Goal: Task Accomplishment & Management: Manage account settings

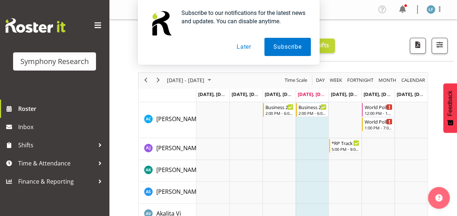
click at [245, 51] on button "Later" at bounding box center [244, 47] width 33 height 18
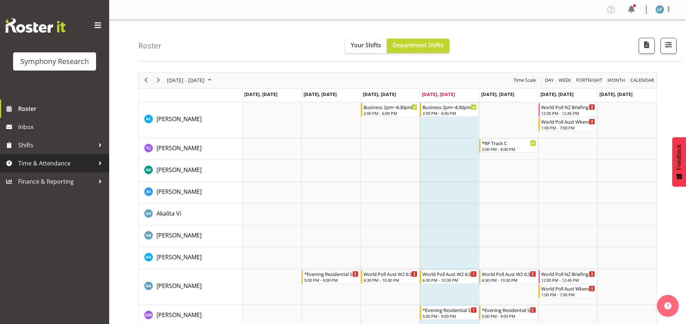
click at [58, 163] on span "Time & Attendance" at bounding box center [56, 163] width 76 height 11
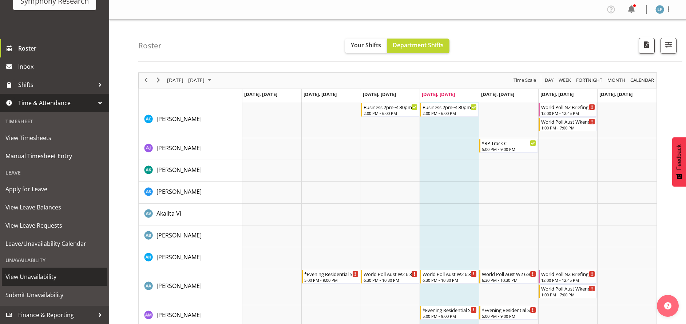
scroll to position [164, 0]
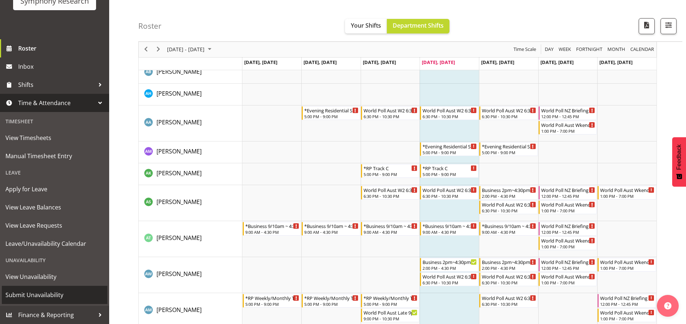
click at [29, 216] on span "Submit Unavailability" at bounding box center [54, 295] width 98 height 11
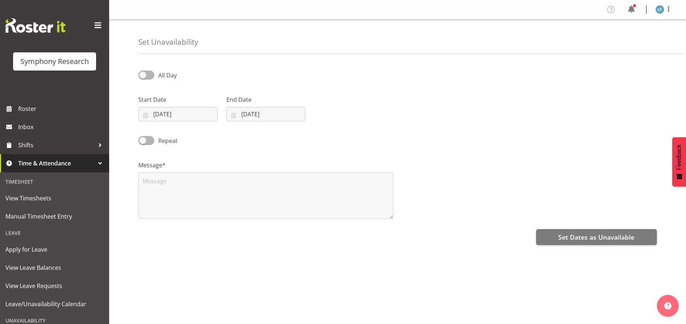
select select "7"
select select "2025"
click at [167, 113] on input "14/08/2025" at bounding box center [177, 114] width 79 height 15
click at [169, 214] on span "18" at bounding box center [167, 214] width 6 height 7
type input "18/08/2025"
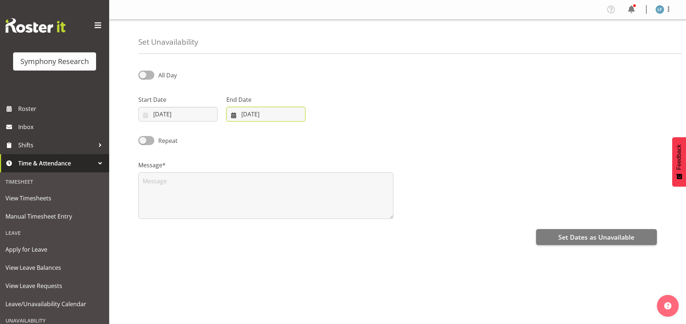
click at [268, 113] on input "14/08/2025" at bounding box center [265, 114] width 79 height 15
click at [256, 215] on span "18" at bounding box center [255, 214] width 6 height 7
type input "18/08/2025"
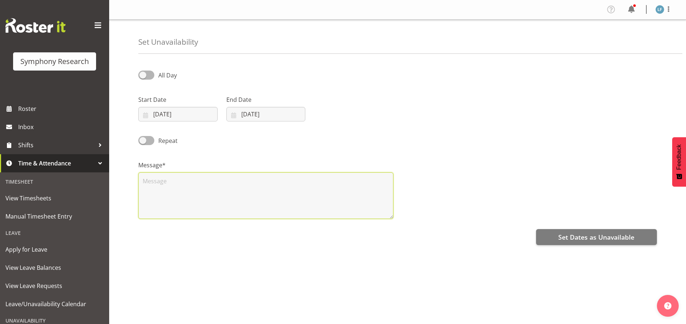
click at [259, 202] on textarea at bounding box center [265, 195] width 255 height 47
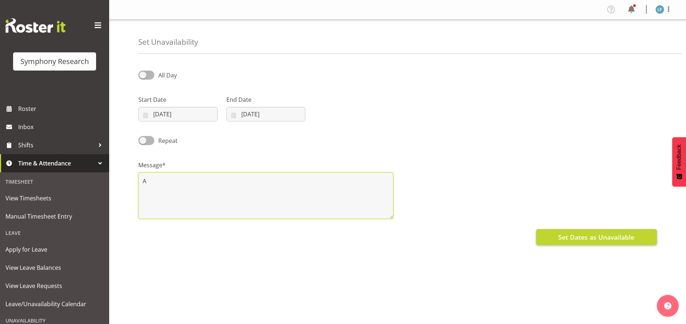
type textarea "A"
click at [586, 234] on span "Set Dates as Unavailable" at bounding box center [596, 236] width 76 height 9
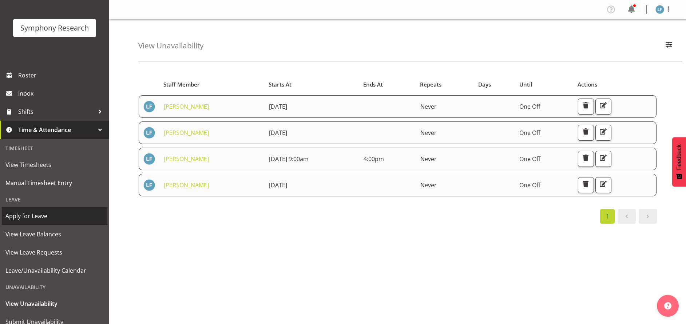
scroll to position [60, 0]
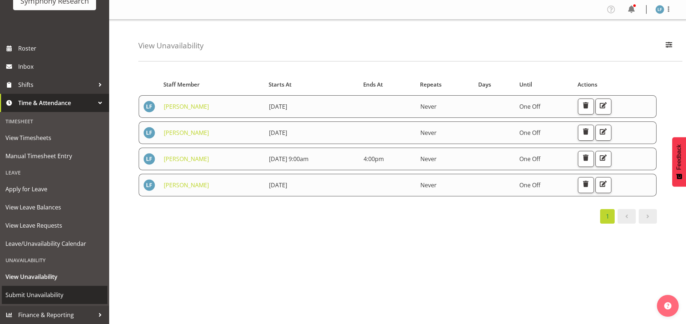
click at [41, 295] on span "Submit Unavailability" at bounding box center [54, 295] width 98 height 11
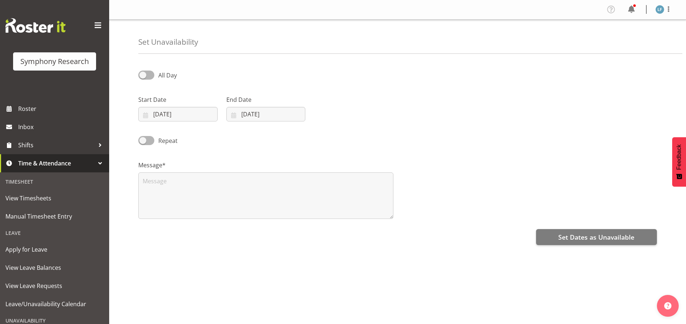
select select "7"
select select "2025"
click at [169, 115] on input "[DATE]" at bounding box center [177, 114] width 79 height 15
click at [187, 215] on link "19" at bounding box center [181, 214] width 15 height 13
type input "19/08/2025"
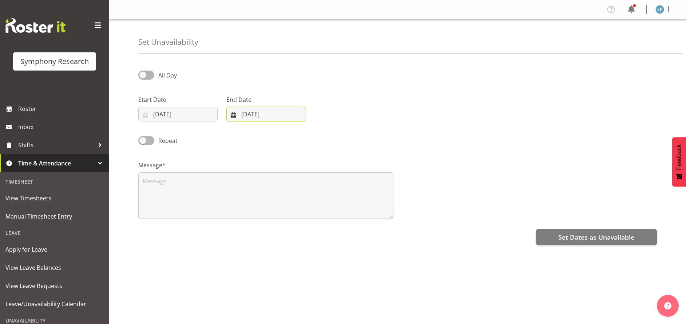
drag, startPoint x: 266, startPoint y: 113, endPoint x: 262, endPoint y: 117, distance: 5.7
click at [265, 112] on input "14/08/2025" at bounding box center [265, 114] width 79 height 15
click at [273, 212] on link "19" at bounding box center [269, 214] width 15 height 13
type input "19/08/2025"
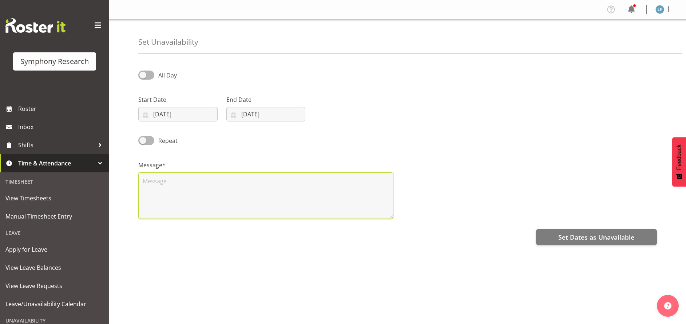
click at [196, 194] on textarea at bounding box center [265, 195] width 255 height 47
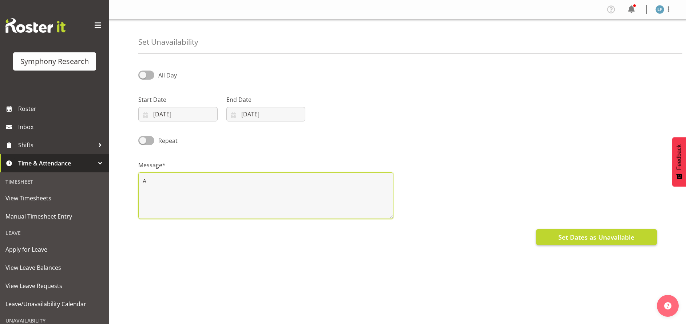
type textarea "A"
click at [574, 237] on span "Set Dates as Unavailable" at bounding box center [596, 236] width 76 height 9
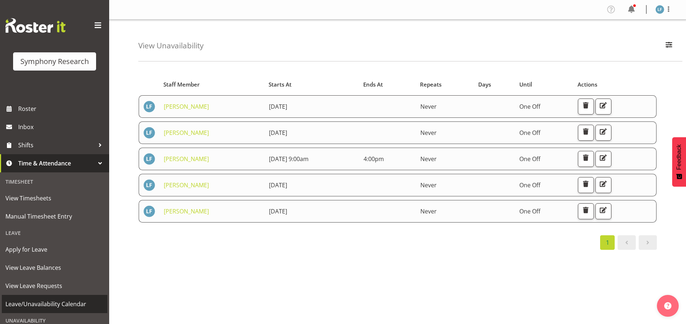
click at [46, 305] on span "Leave/Unavailability Calendar" at bounding box center [54, 304] width 98 height 11
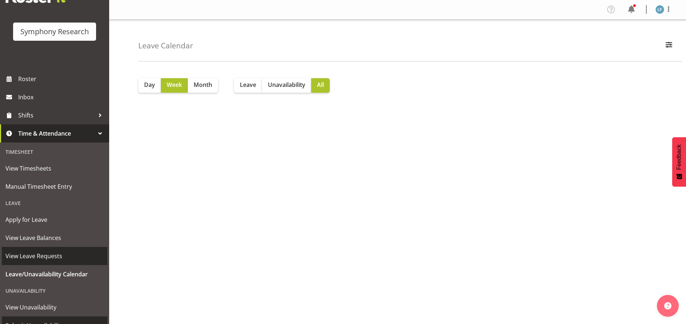
scroll to position [60, 0]
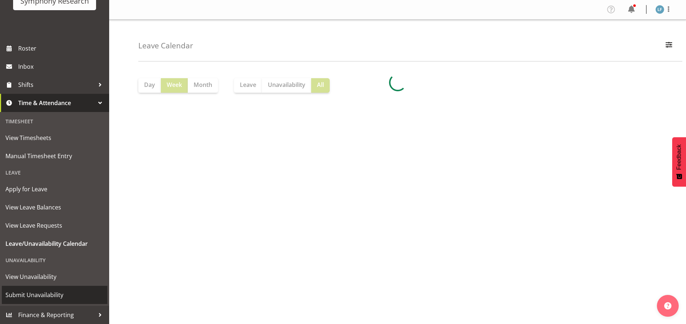
click at [43, 294] on span "Submit Unavailability" at bounding box center [54, 295] width 98 height 11
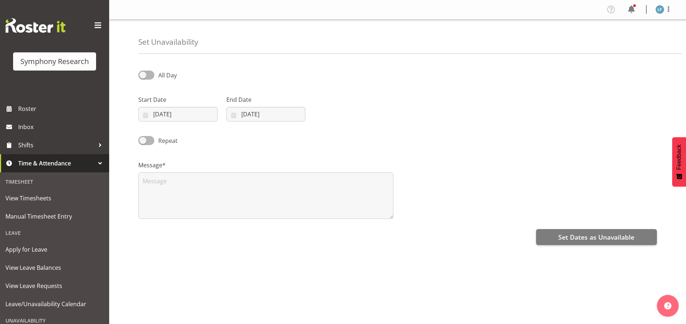
select select "7"
select select "2025"
click at [175, 114] on input "[DATE]" at bounding box center [177, 114] width 79 height 15
click at [196, 213] on span "20" at bounding box center [196, 214] width 6 height 7
type input "20/08/2025"
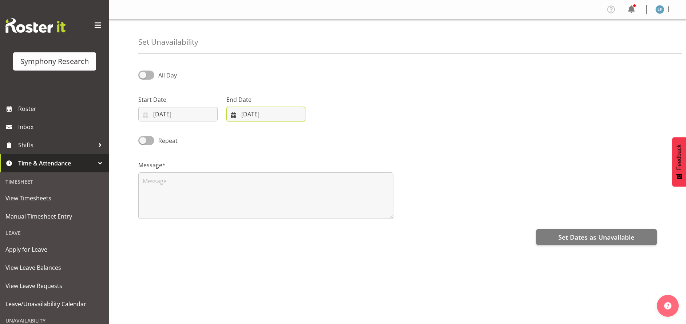
click at [243, 113] on input "[DATE]" at bounding box center [265, 114] width 79 height 15
click at [284, 212] on span "20" at bounding box center [284, 214] width 6 height 7
type input "20/08/2025"
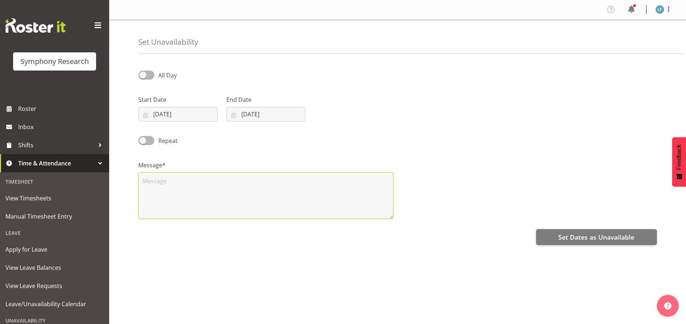
click at [204, 196] on textarea at bounding box center [265, 195] width 255 height 47
type textarea "A"
click at [144, 73] on span at bounding box center [146, 75] width 16 height 9
click at [143, 73] on input "All Day" at bounding box center [140, 75] width 5 height 5
checkbox input "true"
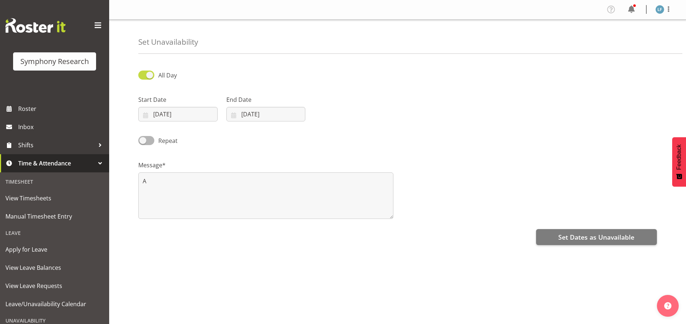
select select "14"
select select "7"
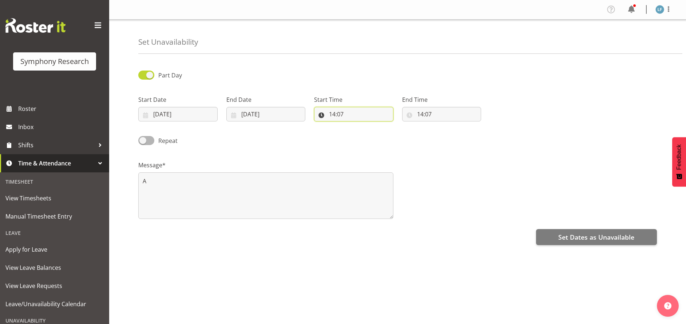
click at [333, 117] on input "14:07" at bounding box center [353, 114] width 79 height 15
click at [365, 133] on select "00 01 02 03 04 05 06 07 08 09 10 11 12 13 14 15 16 17 18 19 20 21 22 23" at bounding box center [363, 133] width 16 height 15
select select "9"
click at [355, 126] on select "00 01 02 03 04 05 06 07 08 09 10 11 12 13 14 15 16 17 18 19 20 21 22 23" at bounding box center [363, 133] width 16 height 15
type input "09:07"
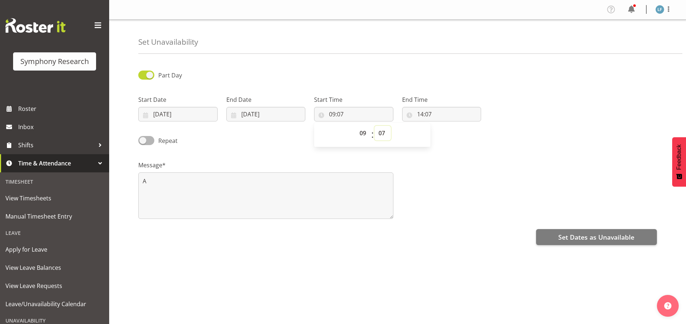
drag, startPoint x: 379, startPoint y: 132, endPoint x: 387, endPoint y: 132, distance: 8.0
click at [379, 132] on select "00 01 02 03 04 05 06 07 08 09 10 11 12 13 14 15 16 17 18 19 20 21 22 23 24 25 2…" at bounding box center [382, 133] width 16 height 15
select select "0"
click at [374, 126] on select "00 01 02 03 04 05 06 07 08 09 10 11 12 13 14 15 16 17 18 19 20 21 22 23 24 25 2…" at bounding box center [382, 133] width 16 height 15
type input "09:00"
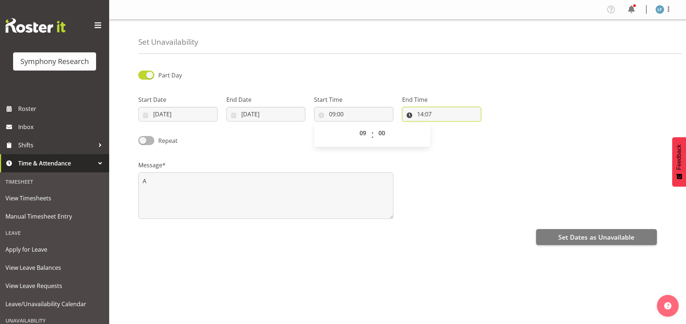
click at [428, 115] on input "14:07" at bounding box center [441, 114] width 79 height 15
click at [454, 132] on select "00 01 02 03 04 05 06 07 08 09 10 11 12 13 14 15 16 17 18 19 20 21 22 23" at bounding box center [451, 133] width 16 height 15
select select "16"
click at [443, 126] on select "00 01 02 03 04 05 06 07 08 09 10 11 12 13 14 15 16 17 18 19 20 21 22 23" at bounding box center [451, 133] width 16 height 15
type input "16:07"
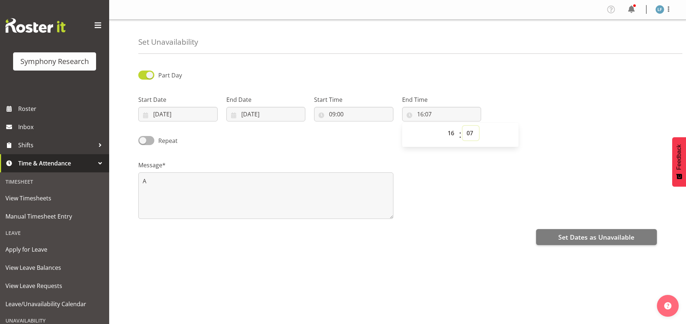
click at [478, 135] on select "00 01 02 03 04 05 06 07 08 09 10 11 12 13 14 15 16 17 18 19 20 21 22 23 24 25 2…" at bounding box center [470, 133] width 16 height 15
select select "0"
click at [462, 126] on select "00 01 02 03 04 05 06 07 08 09 10 11 12 13 14 15 16 17 18 19 20 21 22 23 24 25 2…" at bounding box center [470, 133] width 16 height 15
type input "16:00"
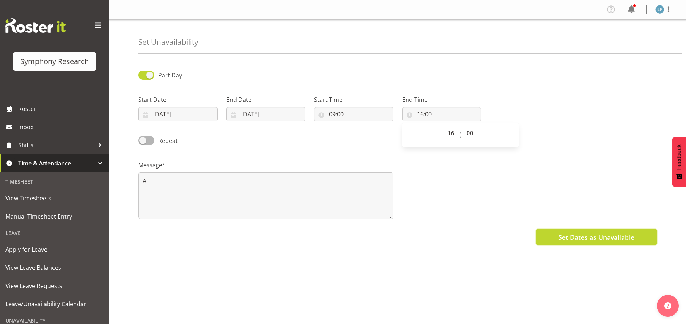
click at [580, 237] on span "Set Dates as Unavailable" at bounding box center [596, 236] width 76 height 9
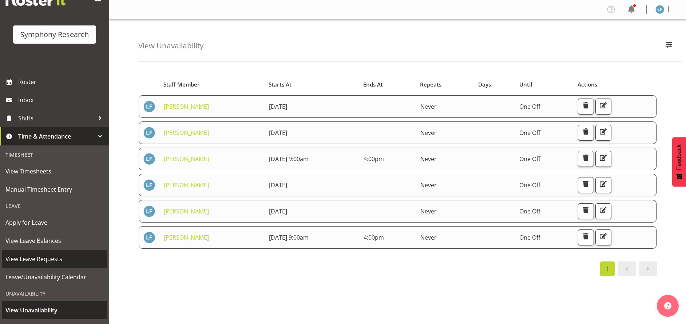
scroll to position [60, 0]
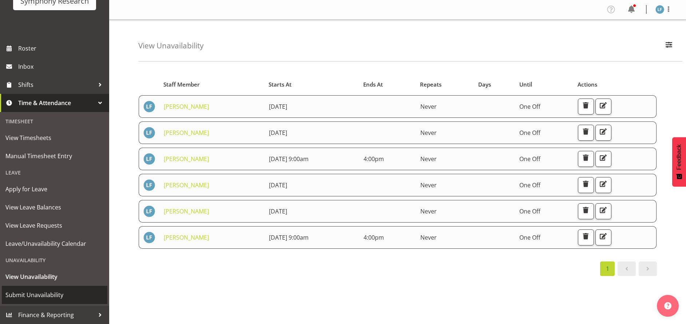
click at [42, 294] on span "Submit Unavailability" at bounding box center [54, 295] width 98 height 11
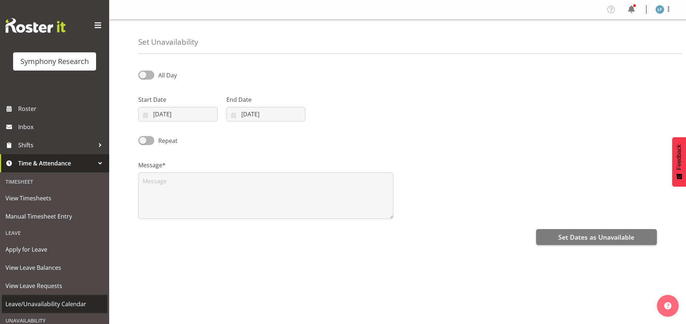
select select "7"
select select "2025"
click at [170, 114] on input "[DATE]" at bounding box center [177, 114] width 79 height 15
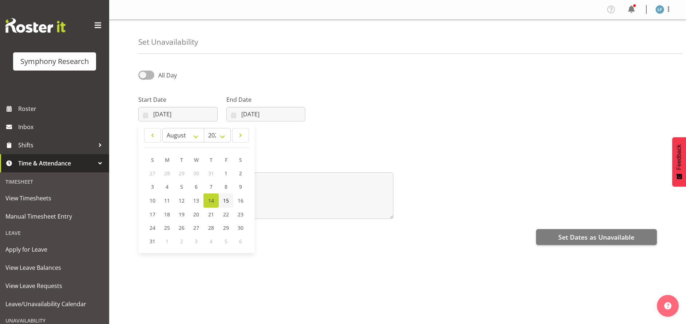
click at [230, 199] on link "15" at bounding box center [226, 201] width 15 height 14
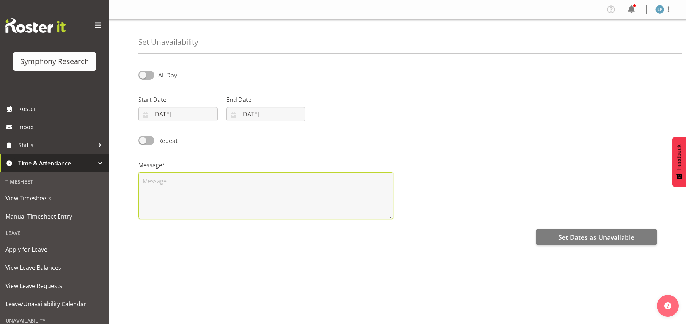
click at [204, 192] on textarea at bounding box center [265, 195] width 255 height 47
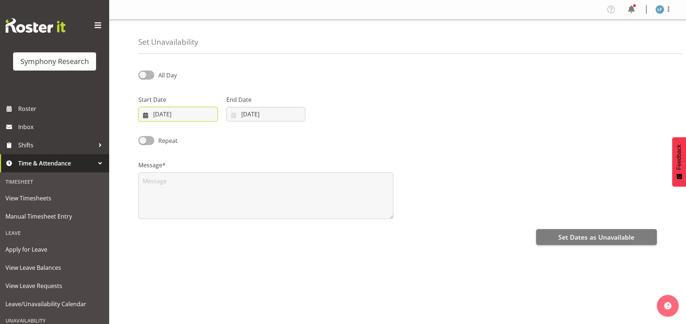
click at [177, 115] on input "[DATE]" at bounding box center [177, 114] width 79 height 15
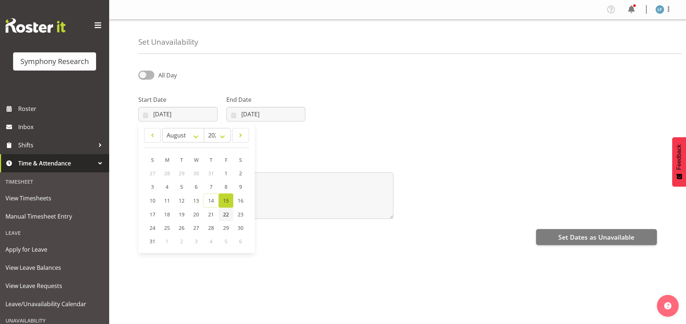
click at [226, 214] on span "22" at bounding box center [226, 214] width 6 height 7
type input "[DATE]"
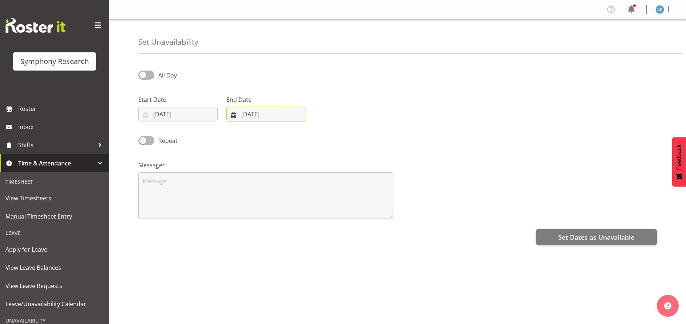
click at [254, 121] on input "[DATE]" at bounding box center [265, 114] width 79 height 15
click at [314, 217] on span "22" at bounding box center [314, 214] width 6 height 7
type input "22/08/2025"
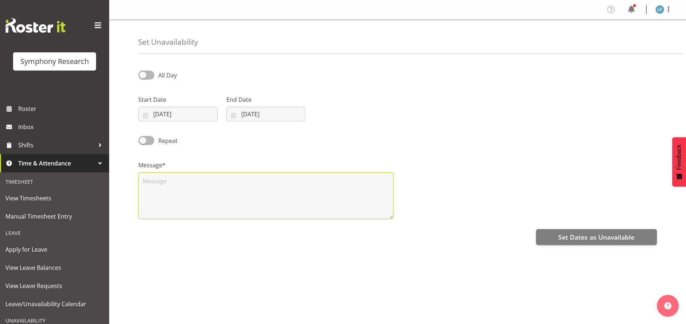
click at [214, 189] on textarea at bounding box center [265, 195] width 255 height 47
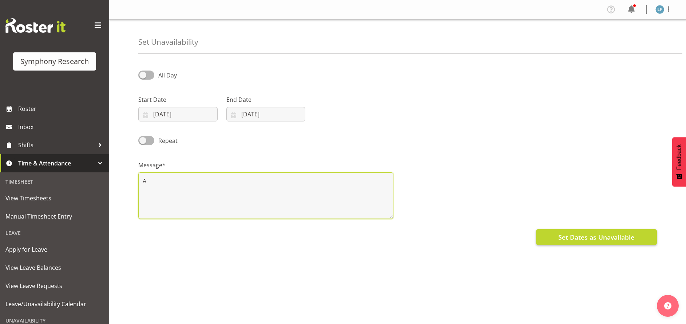
type textarea "A"
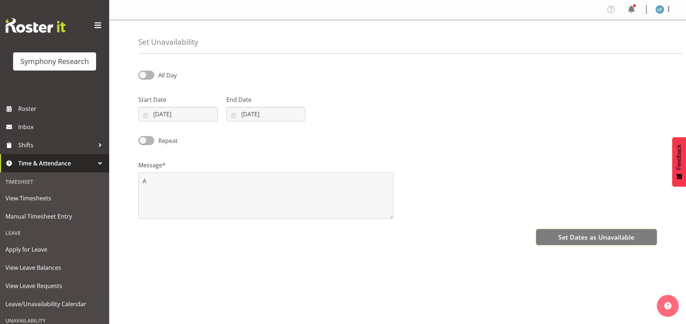
drag, startPoint x: 595, startPoint y: 243, endPoint x: 587, endPoint y: 238, distance: 9.5
click at [595, 242] on button "Set Dates as Unavailable" at bounding box center [596, 237] width 121 height 16
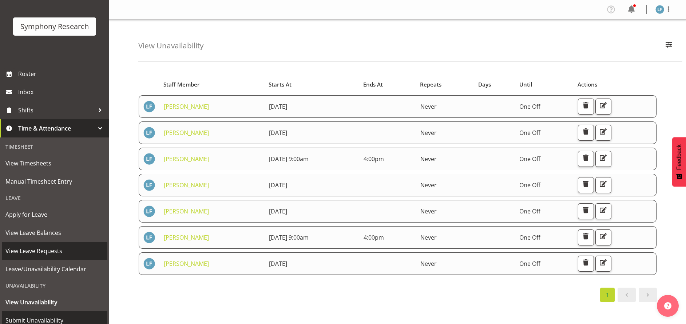
scroll to position [60, 0]
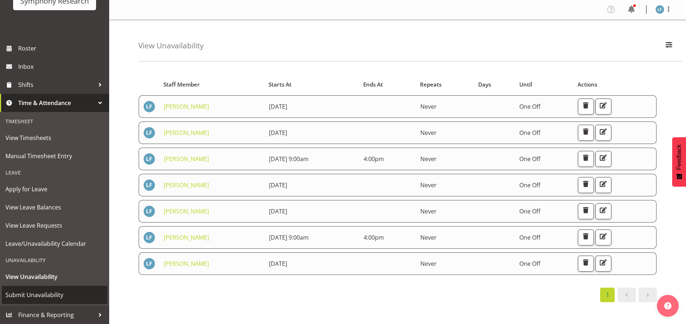
click at [43, 295] on span "Submit Unavailability" at bounding box center [54, 295] width 98 height 11
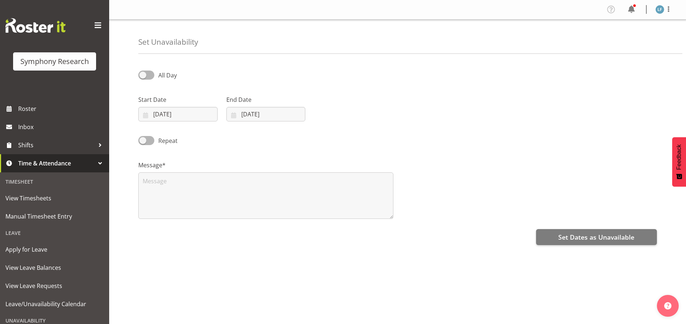
select select "7"
select select "2025"
click at [169, 115] on input "[DATE]" at bounding box center [177, 114] width 79 height 15
click at [241, 215] on span "23" at bounding box center [241, 214] width 6 height 7
type input "23/08/2025"
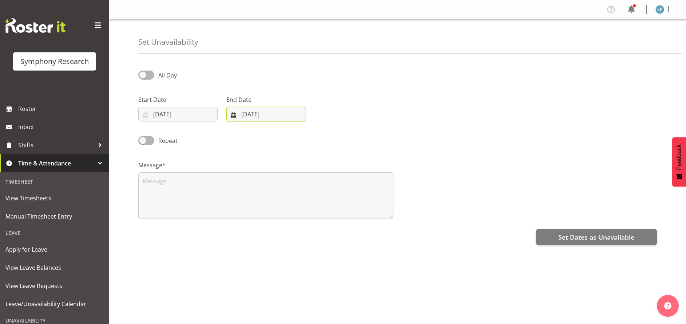
click at [260, 114] on input "14/08/2025" at bounding box center [265, 114] width 79 height 15
click at [329, 215] on span "23" at bounding box center [329, 214] width 6 height 7
type input "23/08/2025"
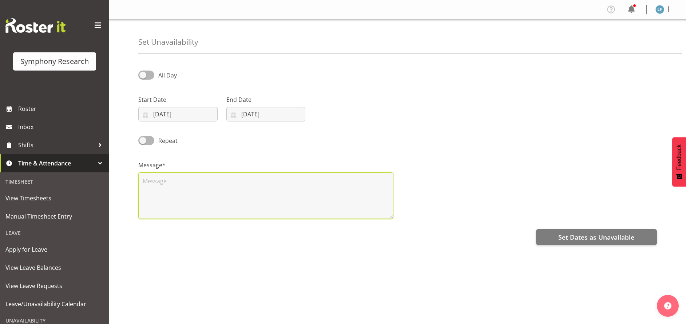
click at [244, 202] on textarea at bounding box center [265, 195] width 255 height 47
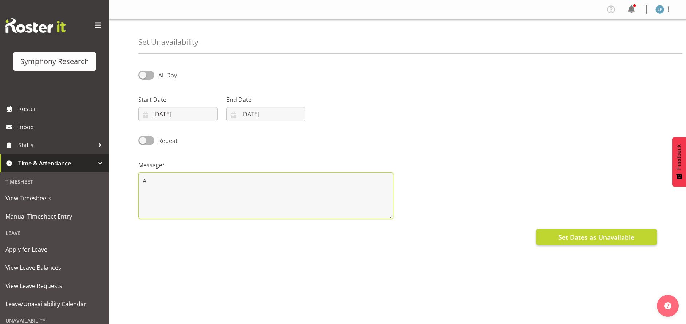
type textarea "A"
click at [581, 235] on span "Set Dates as Unavailable" at bounding box center [596, 236] width 76 height 9
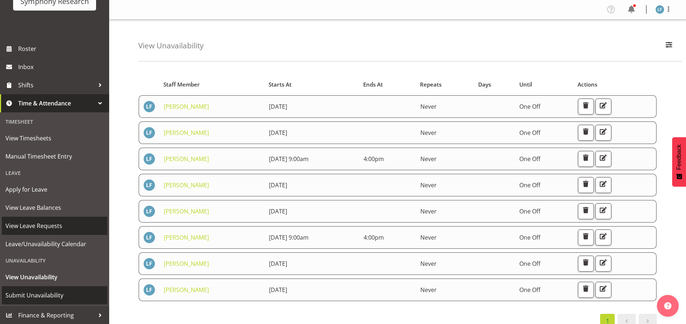
scroll to position [60, 0]
click at [39, 295] on span "Submit Unavailability" at bounding box center [54, 295] width 98 height 11
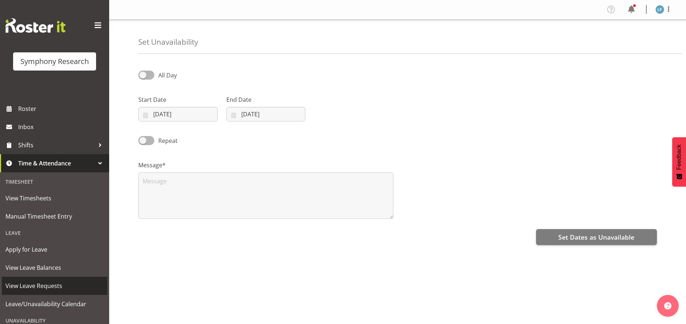
select select "7"
select select "2025"
click at [159, 112] on input "[DATE]" at bounding box center [177, 114] width 79 height 15
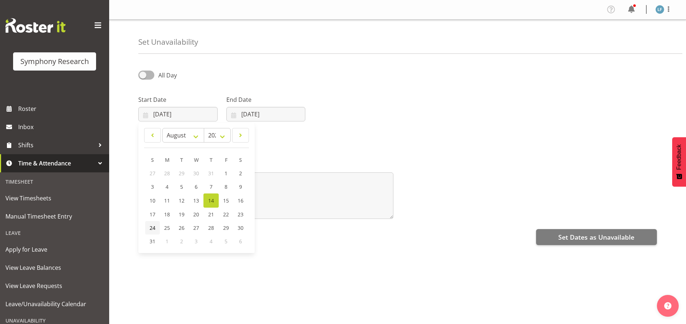
click at [155, 227] on link "24" at bounding box center [152, 227] width 15 height 13
type input "24/08/2025"
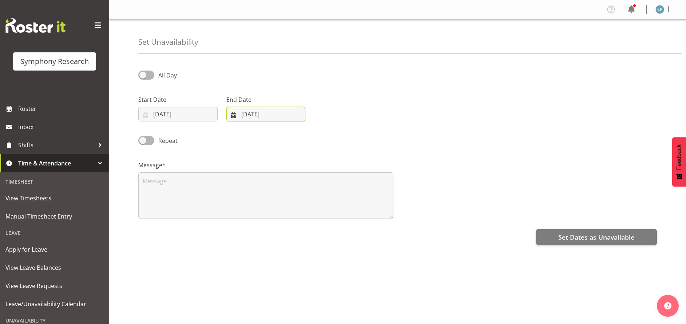
click at [270, 108] on input "14/08/2025" at bounding box center [265, 114] width 79 height 15
click at [236, 227] on link "24" at bounding box center [240, 227] width 15 height 13
type input "24/08/2025"
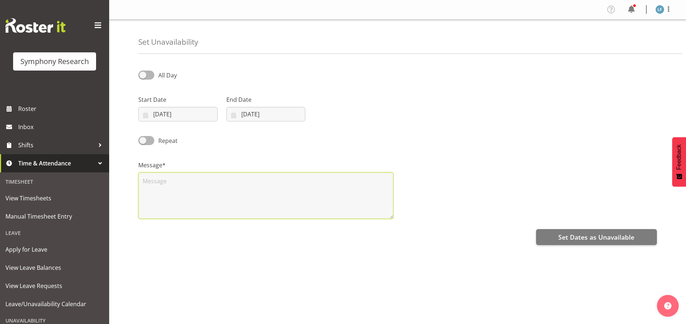
click at [189, 203] on textarea at bounding box center [265, 195] width 255 height 47
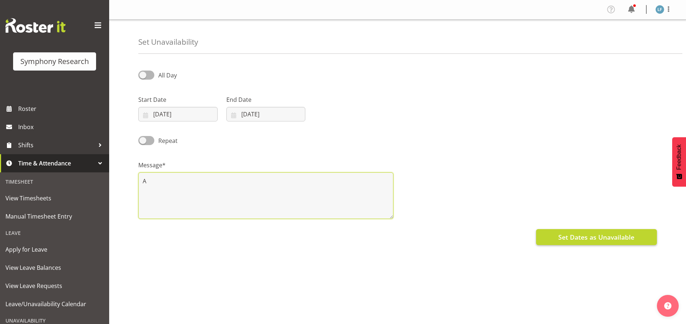
type textarea "A"
click at [566, 236] on span "Set Dates as Unavailable" at bounding box center [596, 236] width 76 height 9
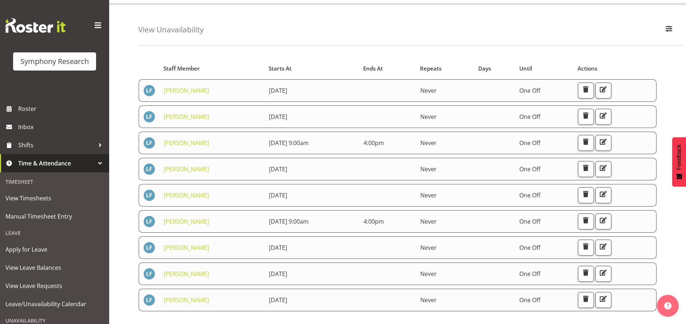
scroll to position [44, 0]
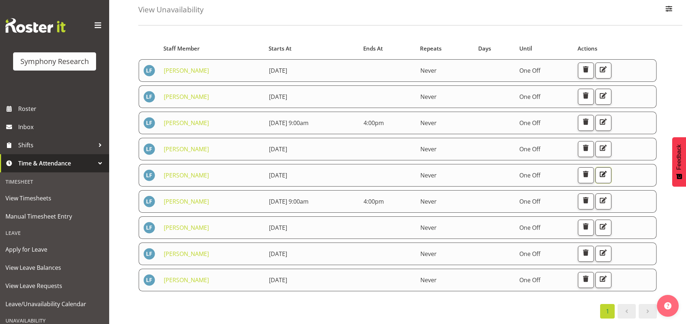
click at [607, 170] on span "button" at bounding box center [602, 174] width 9 height 9
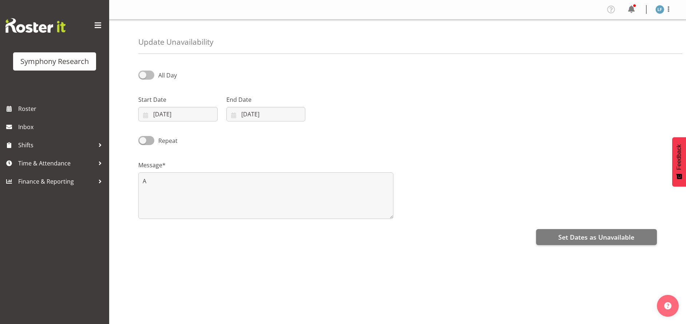
click at [145, 76] on span at bounding box center [146, 75] width 16 height 9
click at [143, 76] on input "All Day" at bounding box center [140, 75] width 5 height 5
checkbox input "true"
select select "14"
select select "10"
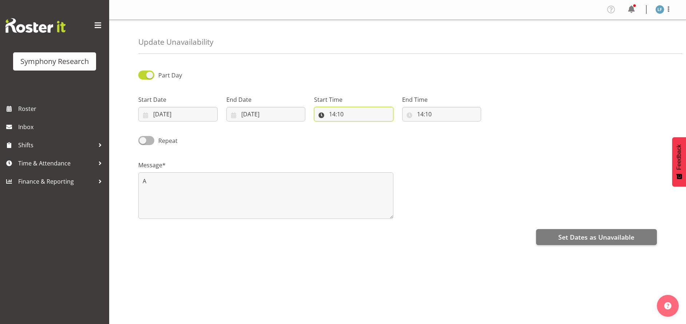
click at [338, 114] on input "14:10" at bounding box center [353, 114] width 79 height 15
click at [361, 130] on select "00 01 02 03 04 05 06 07 08 09 10 11 12 13 14 15 16 17 18 19 20 21 22 23" at bounding box center [363, 133] width 16 height 15
select select "9"
click at [355, 126] on select "00 01 02 03 04 05 06 07 08 09 10 11 12 13 14 15 16 17 18 19 20 21 22 23" at bounding box center [363, 133] width 16 height 15
type input "09:10"
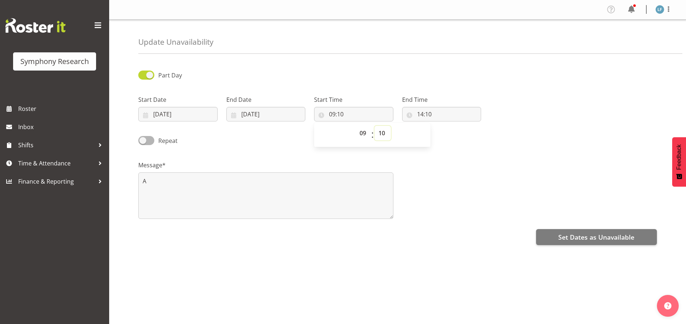
click at [387, 129] on select "00 01 02 03 04 05 06 07 08 09 10 11 12 13 14 15 16 17 18 19 20 21 22 23 24 25 2…" at bounding box center [382, 133] width 16 height 15
select select "0"
click at [374, 126] on select "00 01 02 03 04 05 06 07 08 09 10 11 12 13 14 15 16 17 18 19 20 21 22 23 24 25 2…" at bounding box center [382, 133] width 16 height 15
type input "09:00"
click at [419, 112] on input "14:10" at bounding box center [441, 114] width 79 height 15
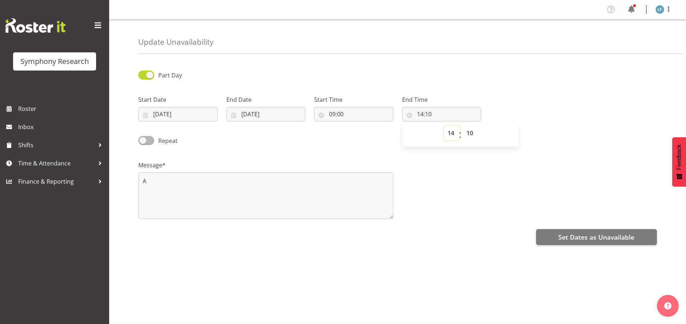
drag, startPoint x: 419, startPoint y: 112, endPoint x: 451, endPoint y: 134, distance: 38.7
click at [451, 134] on select "00 01 02 03 04 05 06 07 08 09 10 11 12 13 14 15 16 17 18 19 20 21 22 23" at bounding box center [451, 133] width 16 height 15
select select "16"
click at [443, 126] on select "00 01 02 03 04 05 06 07 08 09 10 11 12 13 14 15 16 17 18 19 20 21 22 23" at bounding box center [451, 133] width 16 height 15
type input "16:10"
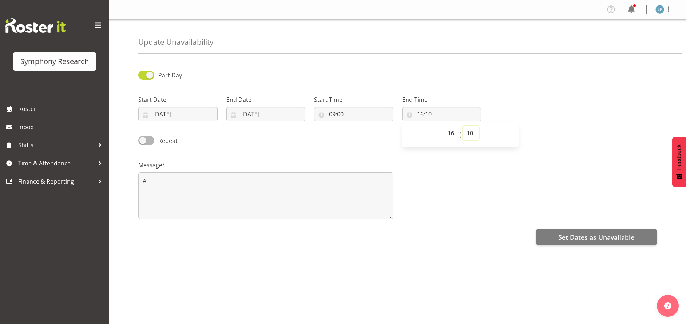
click at [470, 131] on select "00 01 02 03 04 05 06 07 08 09 10 11 12 13 14 15 16 17 18 19 20 21 22 23 24 25 2…" at bounding box center [470, 133] width 16 height 15
select select "0"
click at [462, 126] on select "00 01 02 03 04 05 06 07 08 09 10 11 12 13 14 15 16 17 18 19 20 21 22 23 24 25 2…" at bounding box center [470, 133] width 16 height 15
type input "16:00"
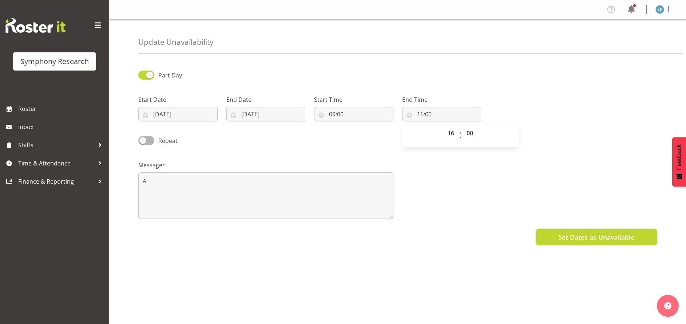
click at [593, 235] on span "Set Dates as Unavailable" at bounding box center [596, 236] width 76 height 9
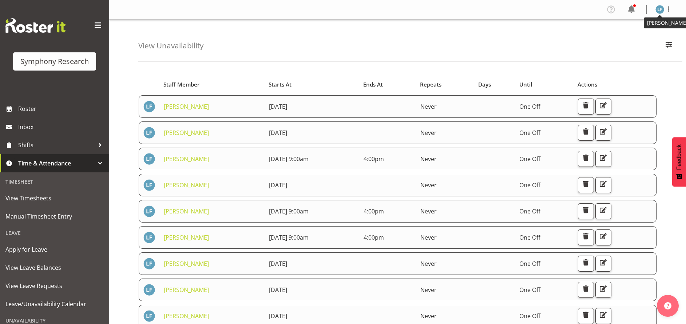
click at [660, 8] on img at bounding box center [659, 9] width 9 height 9
click at [638, 39] on link "Log Out" at bounding box center [638, 38] width 70 height 13
